Goal: Transaction & Acquisition: Download file/media

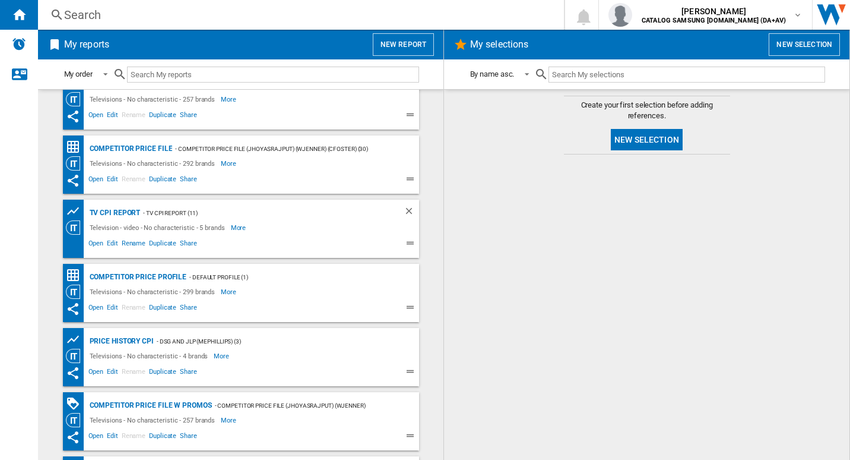
scroll to position [93, 0]
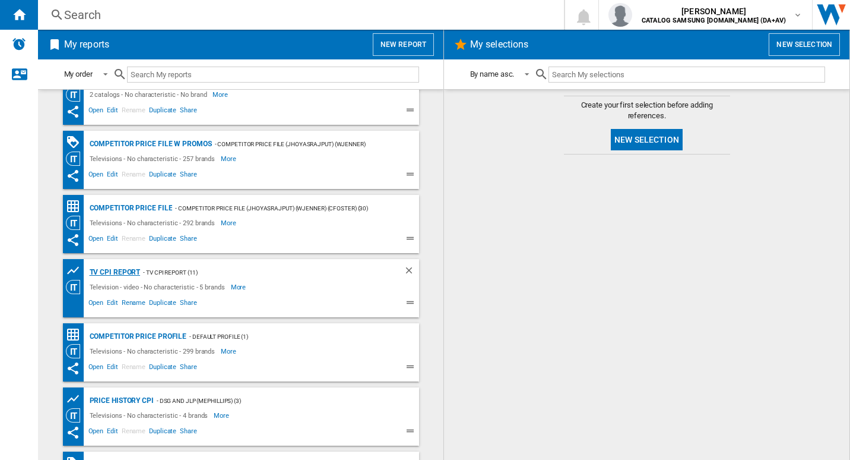
click at [125, 273] on div "TV CPI Report" at bounding box center [114, 272] width 54 height 15
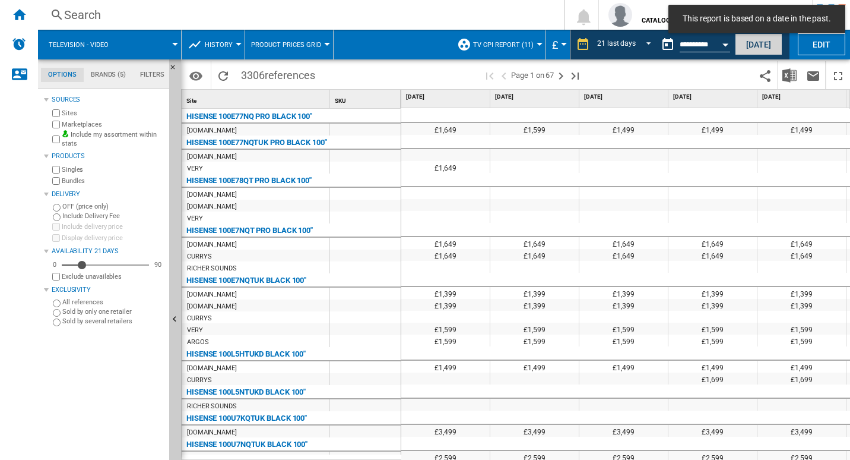
click at [769, 43] on button "Today" at bounding box center [758, 44] width 47 height 22
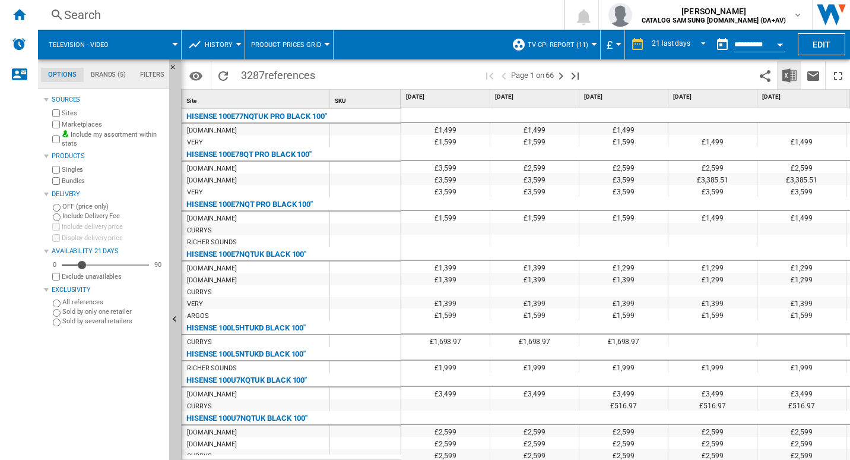
click at [790, 77] on img "Download in Excel" at bounding box center [790, 75] width 14 height 14
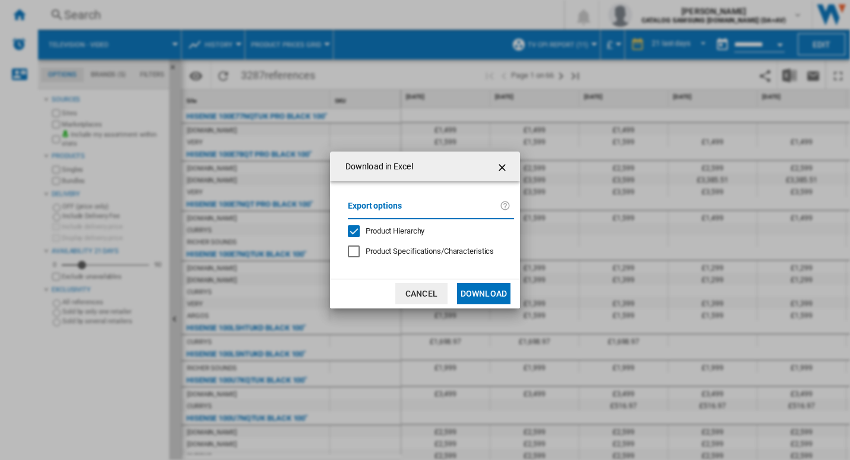
click at [487, 296] on button "Download" at bounding box center [483, 293] width 53 height 21
